Goal: Submit feedback/report problem: Submit feedback/report problem

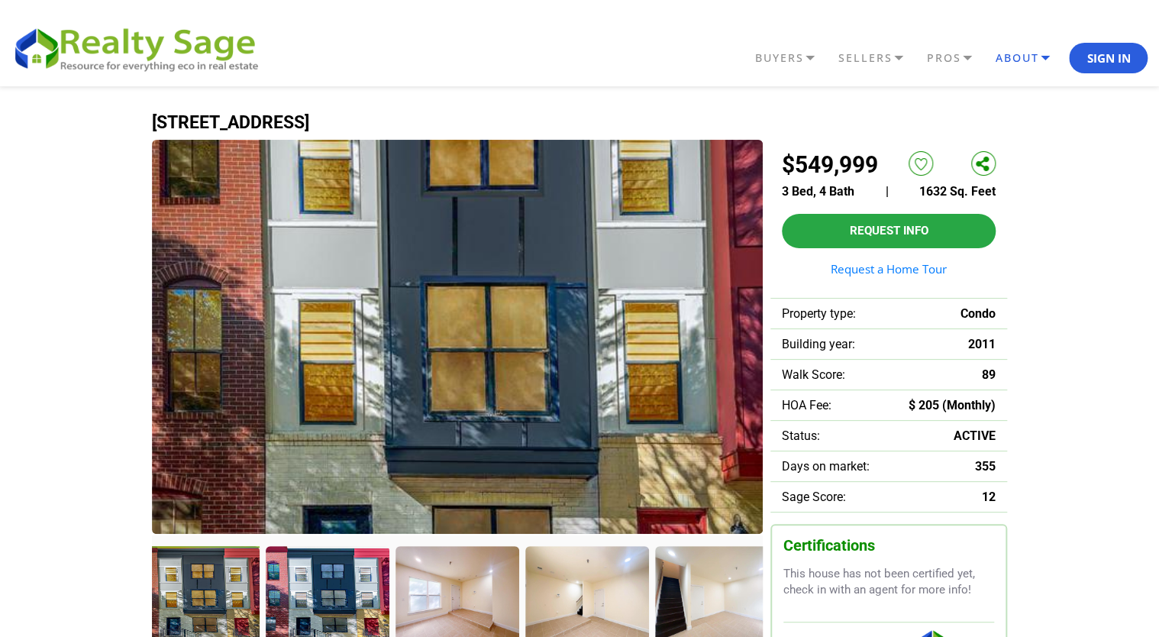
click at [1035, 57] on link "ABOUT" at bounding box center [1030, 58] width 78 height 26
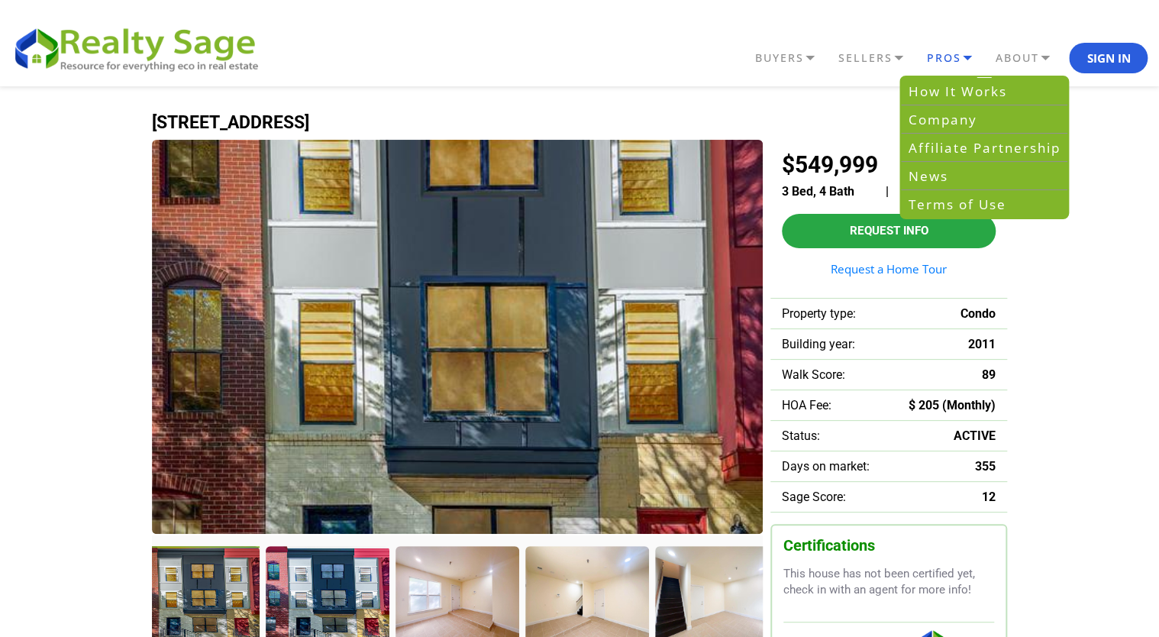
click at [959, 50] on link "PROS" at bounding box center [956, 58] width 69 height 26
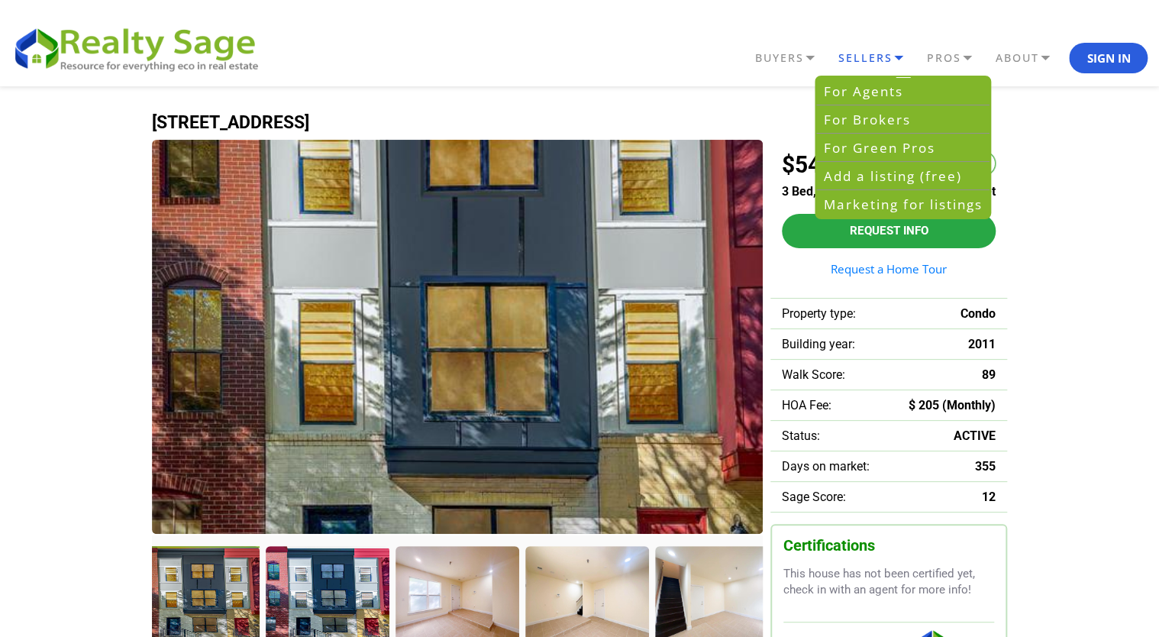
click at [890, 55] on link "SELLERS" at bounding box center [878, 58] width 89 height 26
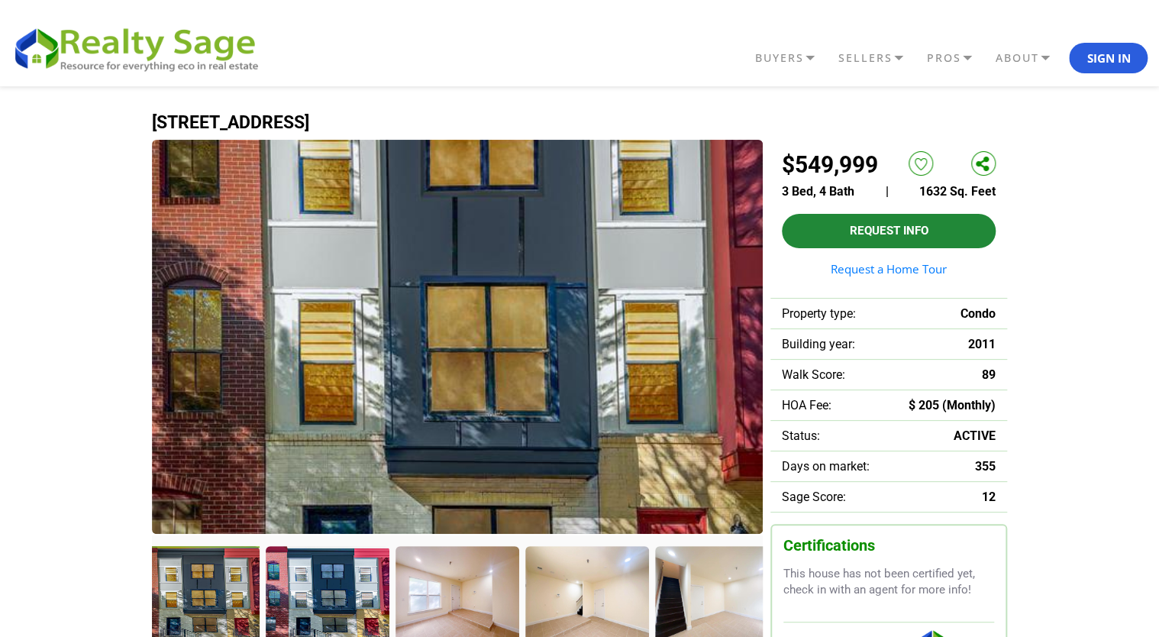
click at [893, 228] on button "Request Info" at bounding box center [889, 231] width 214 height 34
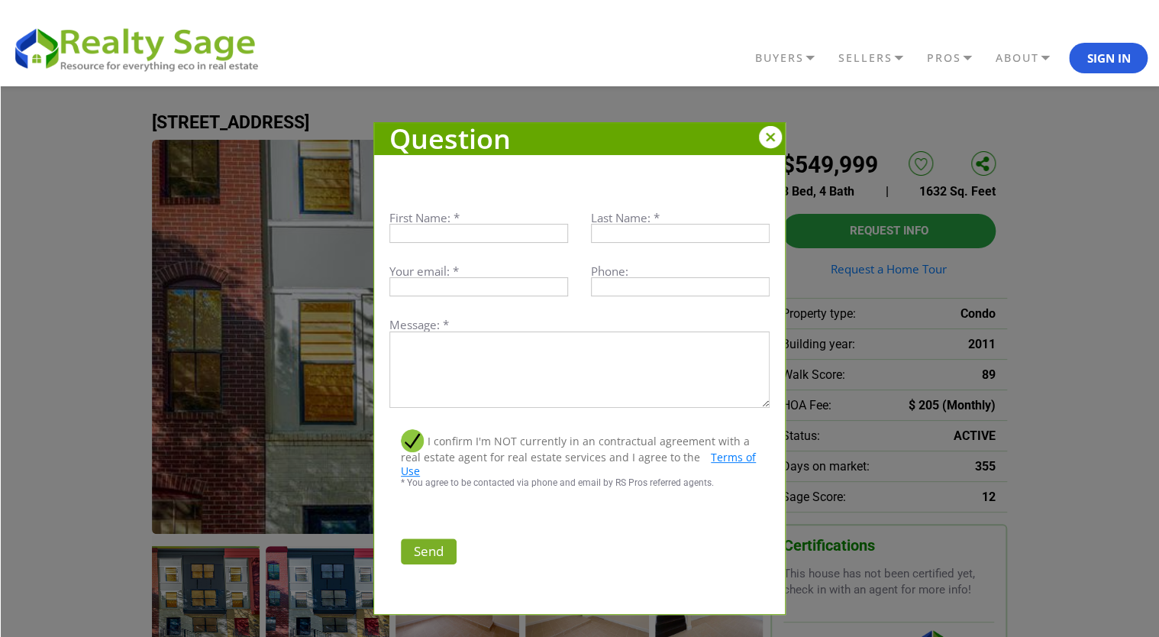
click at [768, 130] on div at bounding box center [770, 137] width 23 height 23
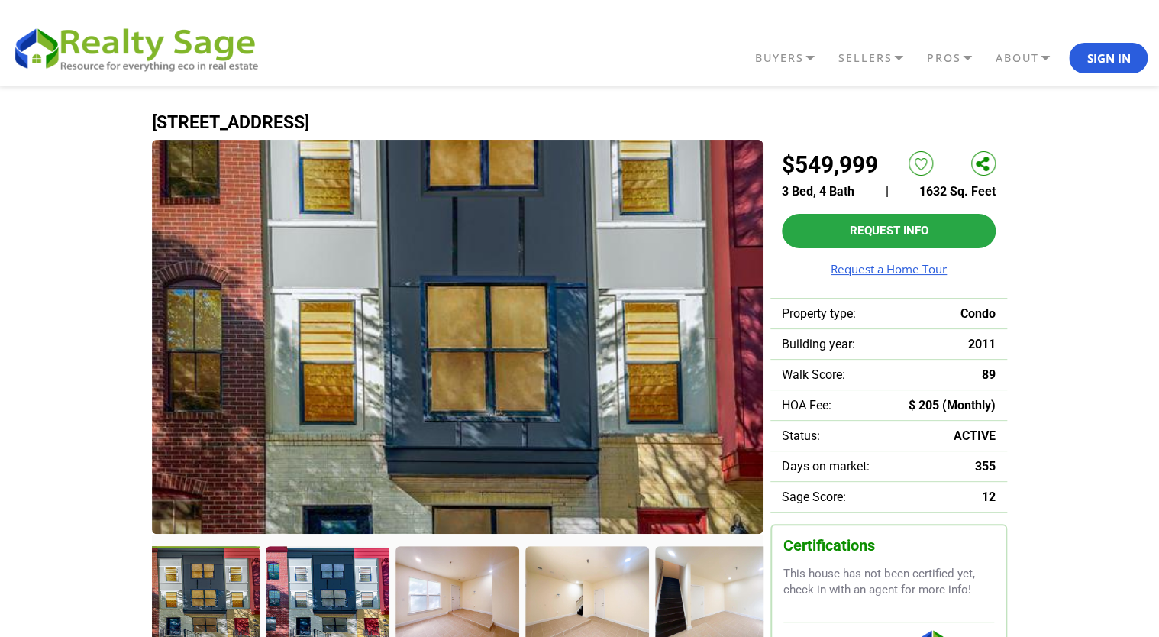
click at [895, 264] on link "Request a Home Tour" at bounding box center [889, 268] width 214 height 11
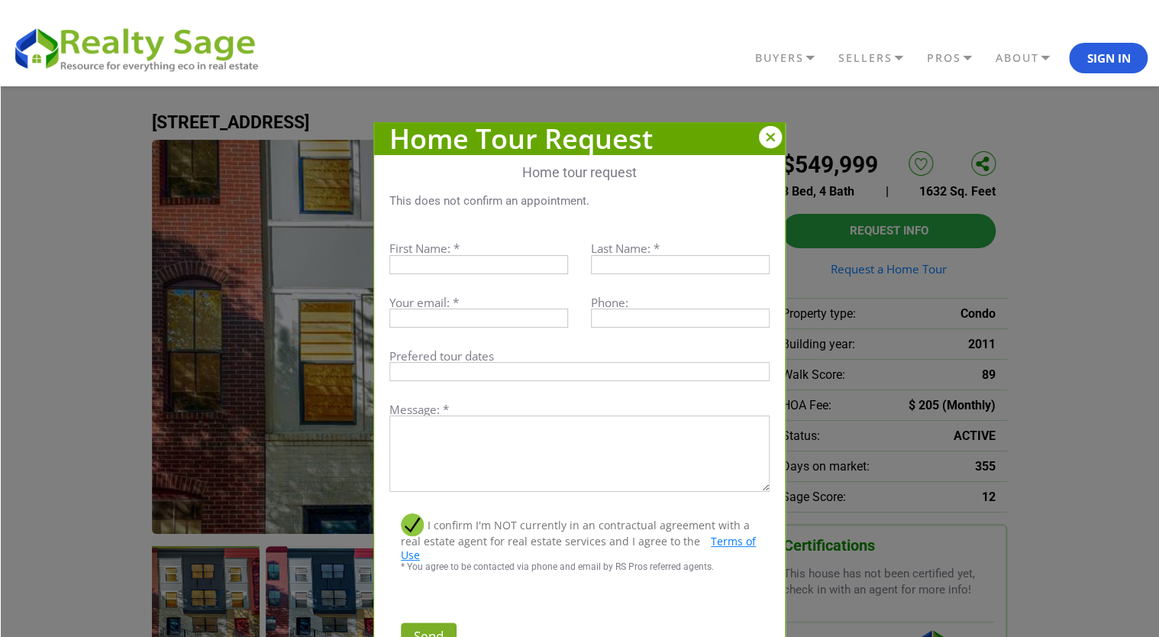
click at [768, 137] on div at bounding box center [770, 137] width 23 height 23
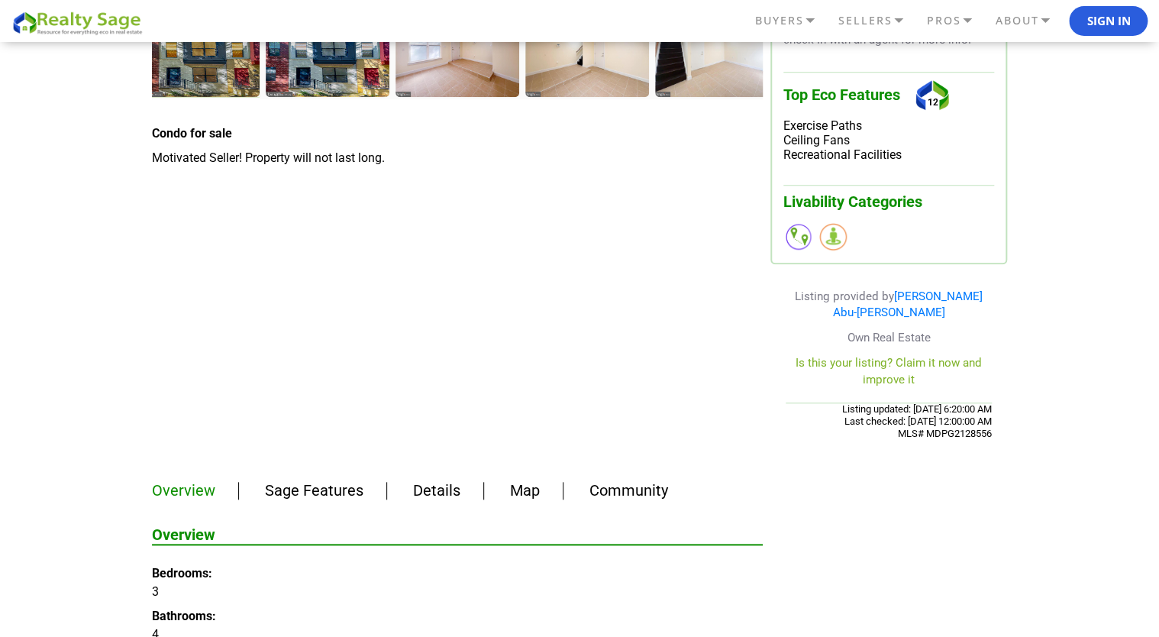
scroll to position [687, 0]
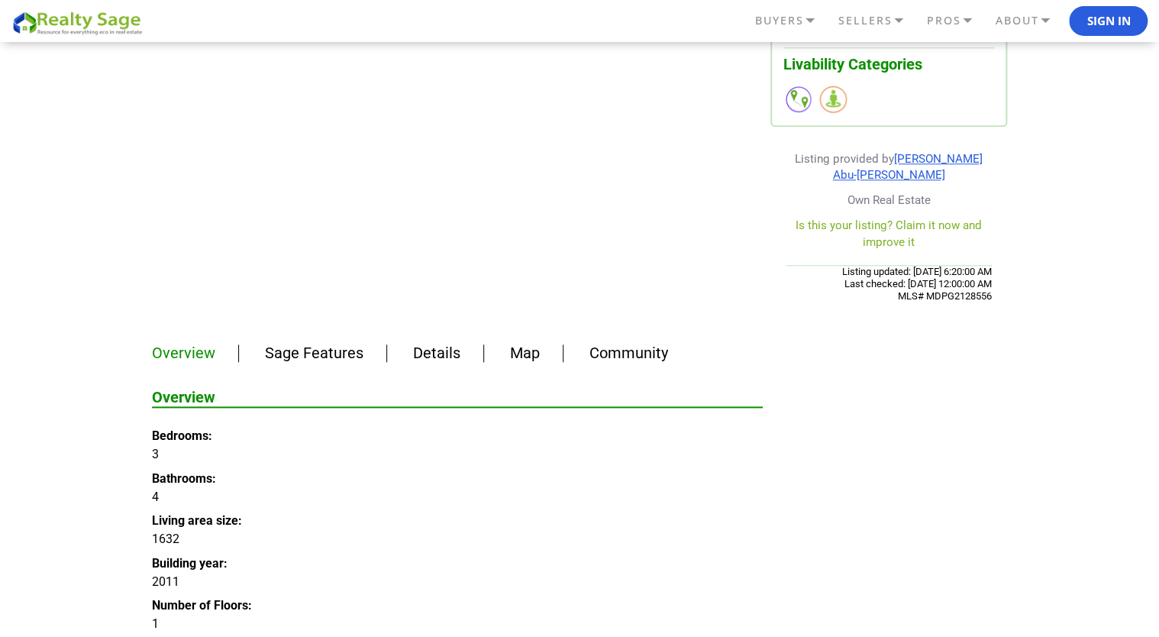
click at [929, 154] on link "[PERSON_NAME] Abu-[PERSON_NAME]" at bounding box center [908, 167] width 150 height 30
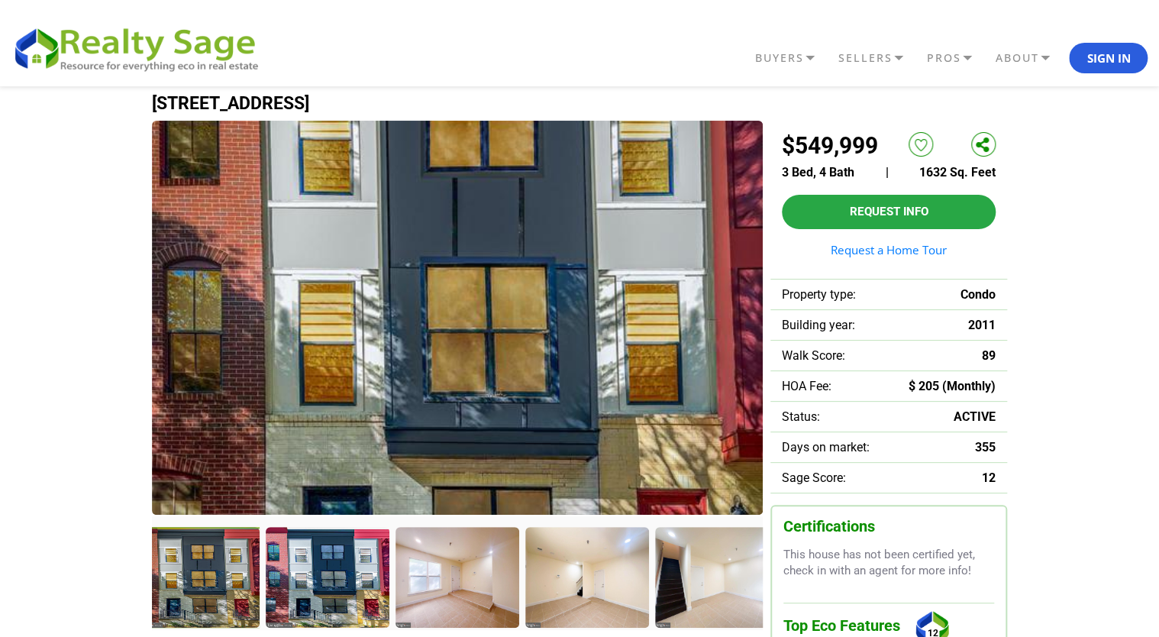
scroll to position [0, 0]
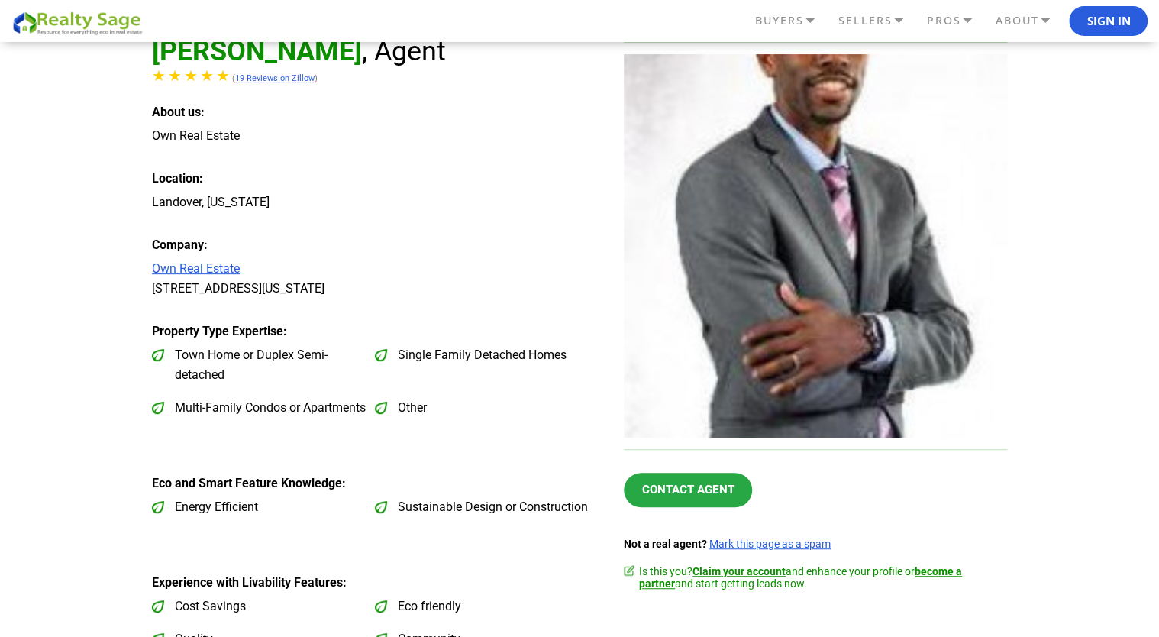
scroll to position [153, 0]
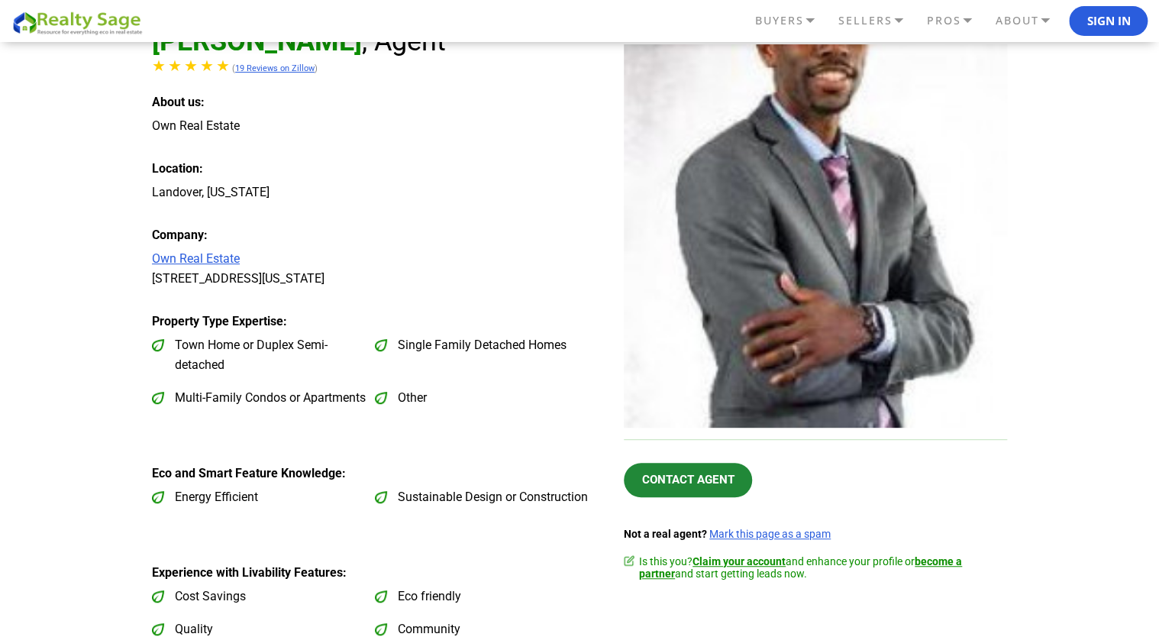
click at [688, 475] on link "Contact Agent" at bounding box center [688, 480] width 129 height 34
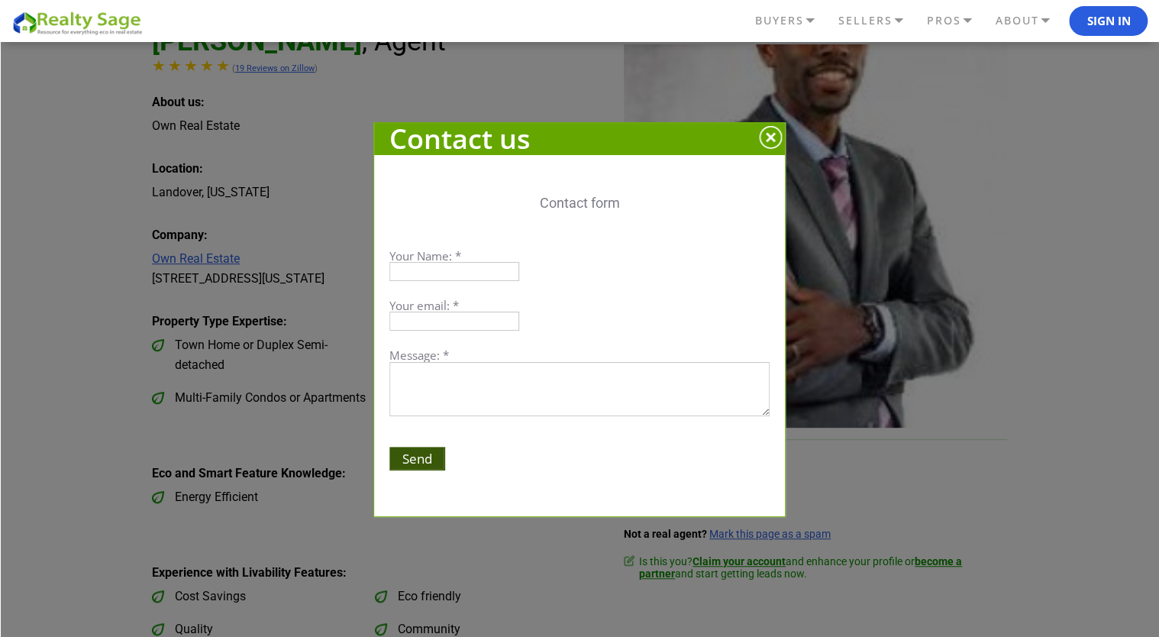
click at [443, 273] on input "text" at bounding box center [454, 271] width 130 height 19
type input "Keith Washington"
click at [458, 325] on input "email" at bounding box center [454, 321] width 130 height 19
type input "kwash85td@gmail.com"
click at [469, 388] on textarea at bounding box center [579, 389] width 380 height 54
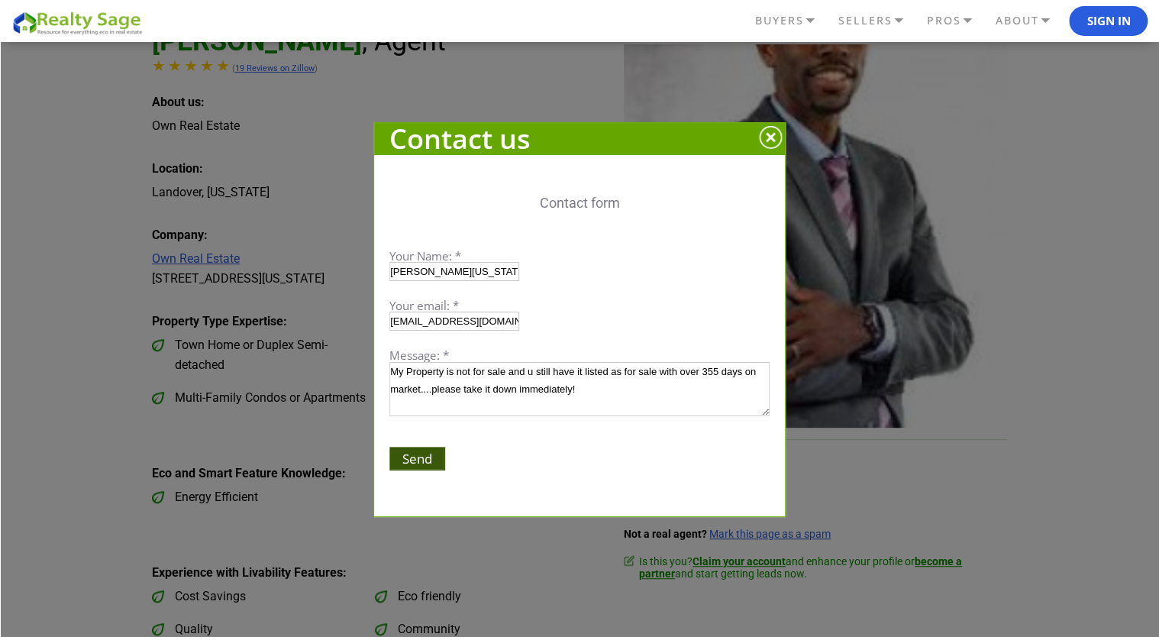
type textarea "My Property is not for sale and u still have it listed as for sale with over 35…"
click at [417, 454] on input "Send" at bounding box center [417, 459] width 56 height 24
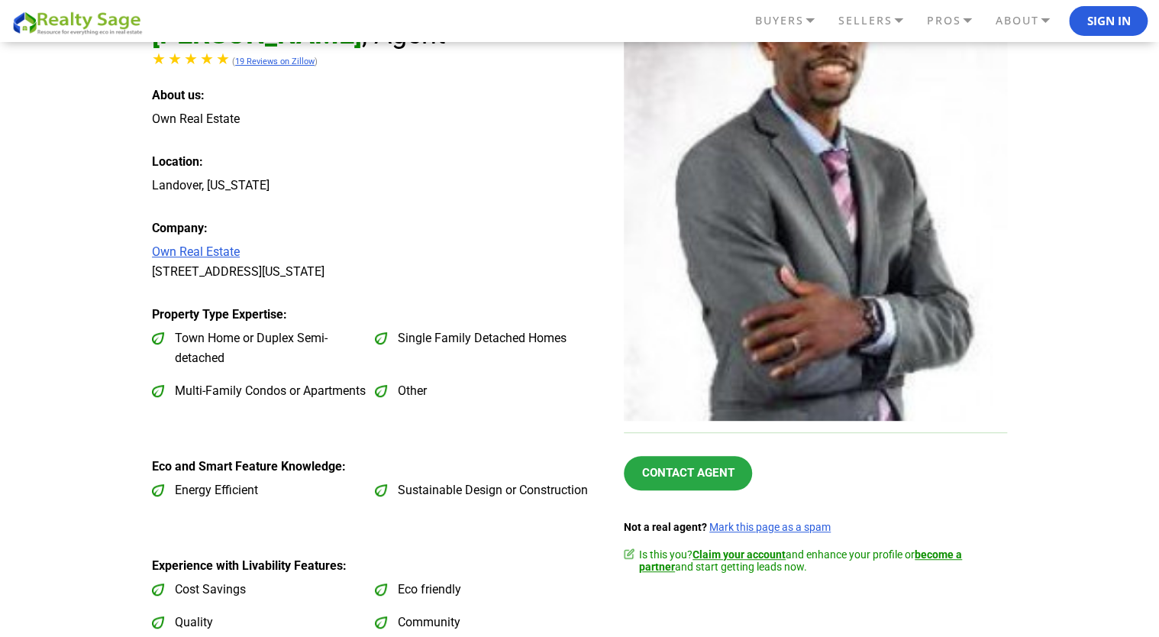
scroll to position [0, 0]
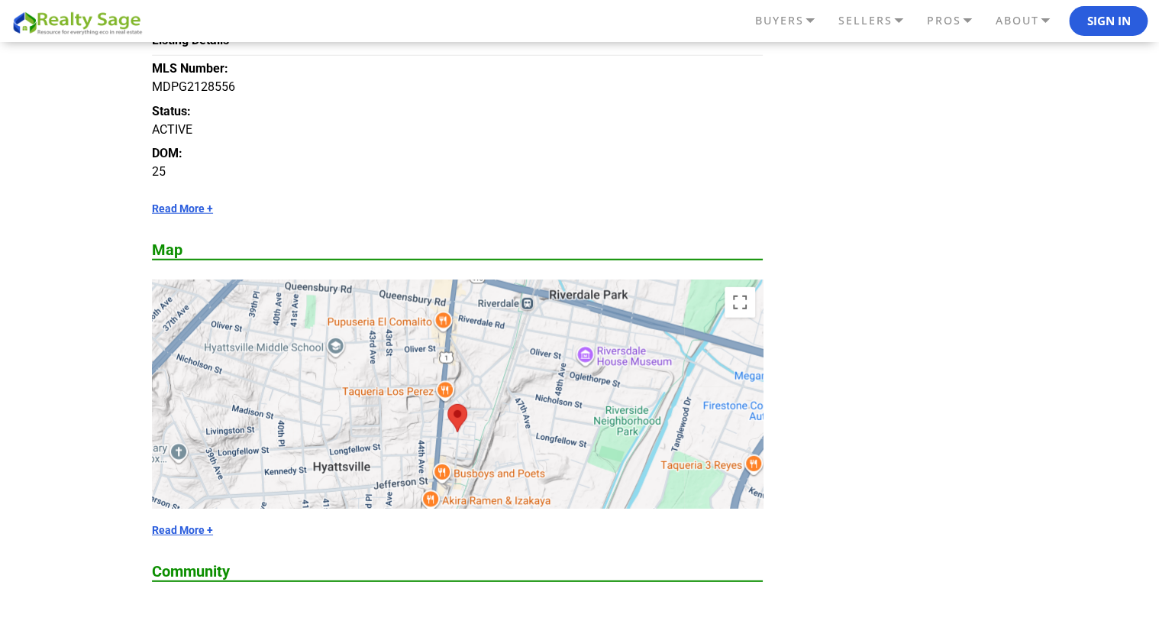
scroll to position [1833, 0]
